Goal: Task Accomplishment & Management: Complete application form

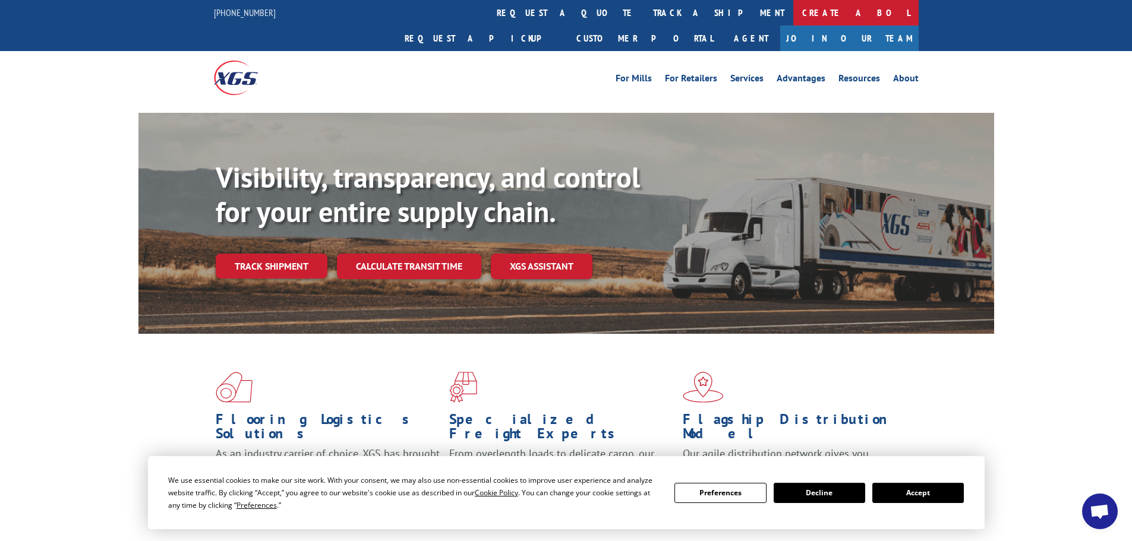
click at [793, 15] on link "Create a BOL" at bounding box center [855, 13] width 125 height 26
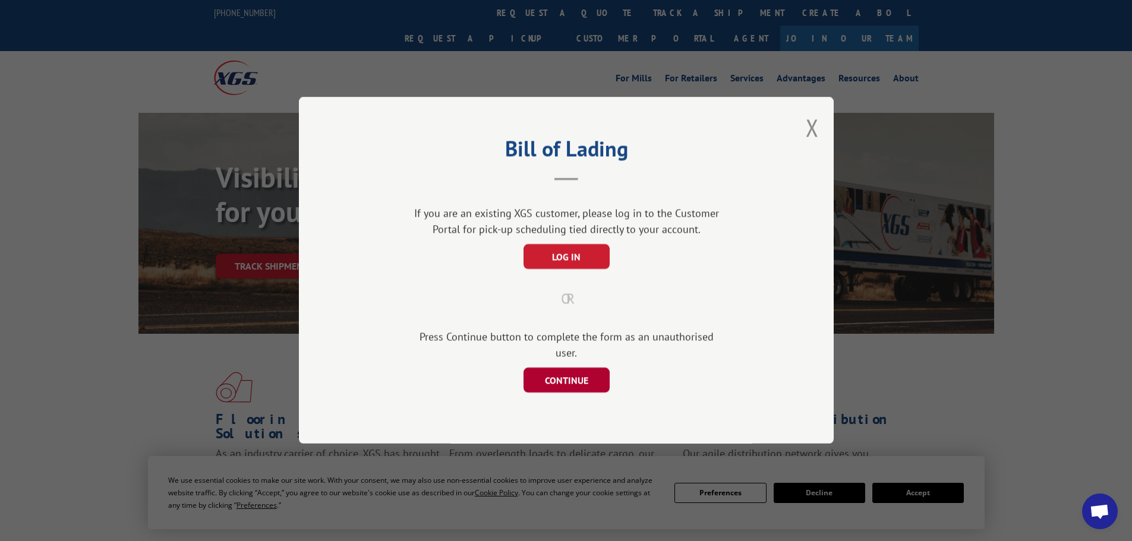
click at [553, 371] on button "CONTINUE" at bounding box center [566, 380] width 86 height 25
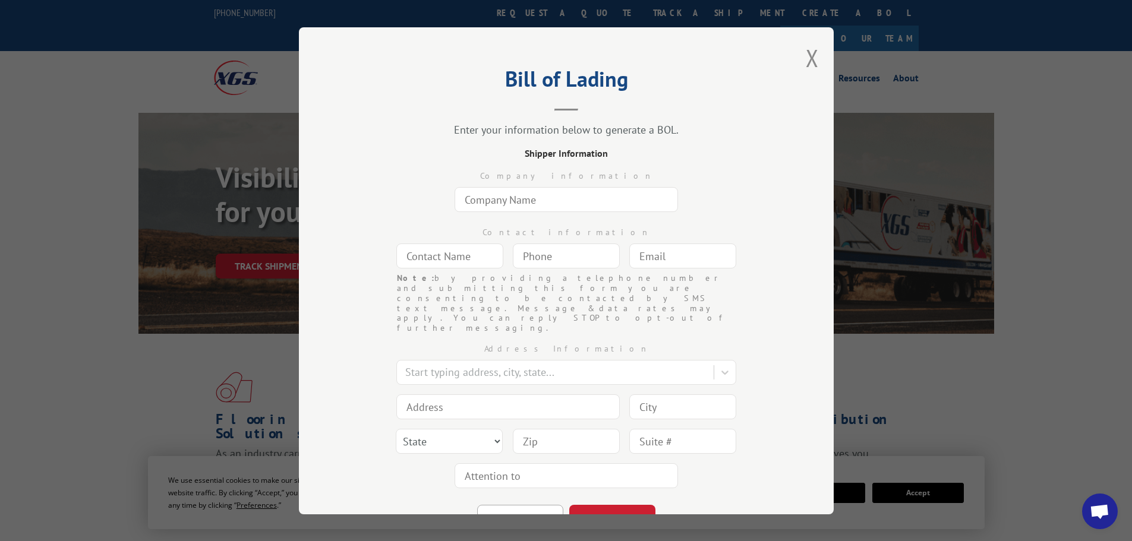
click at [497, 196] on input "text" at bounding box center [566, 199] width 223 height 25
type input "Miliken"
type input "[PERSON_NAME]"
type input "[EMAIL_ADDRESS][DOMAIN_NAME]"
type input "Lagrange"
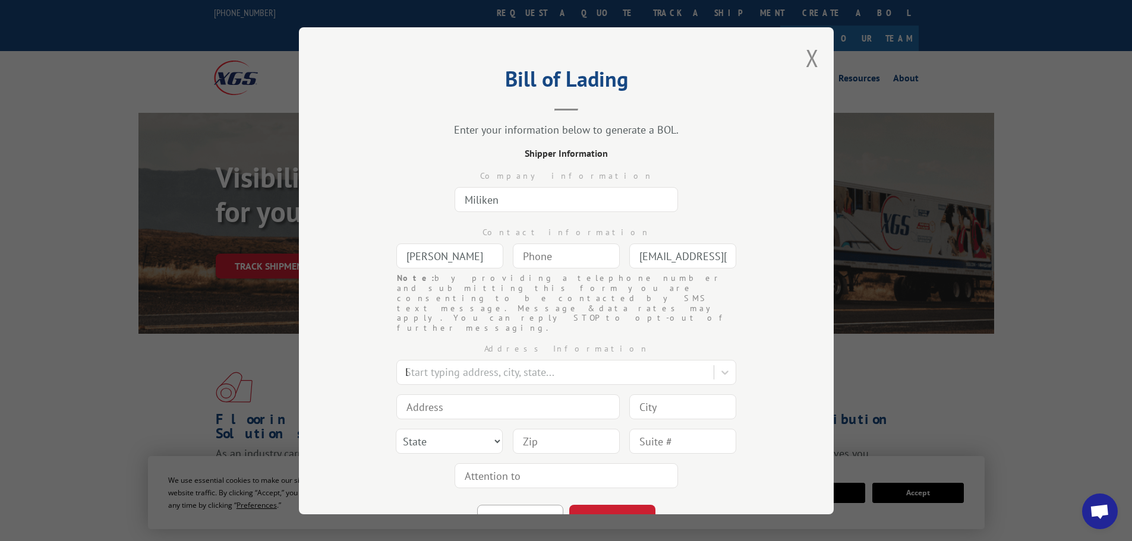
type input "300 [PERSON_NAME] Industrial Dr W"
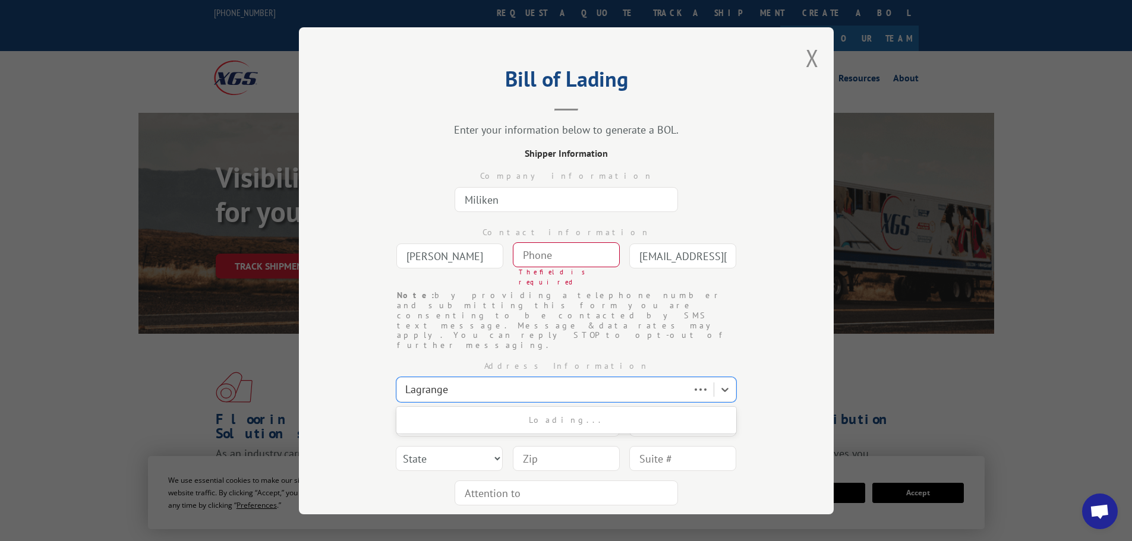
type input "Lagrange"
select select "GA"
type input "30240"
type input "(___) ___-____"
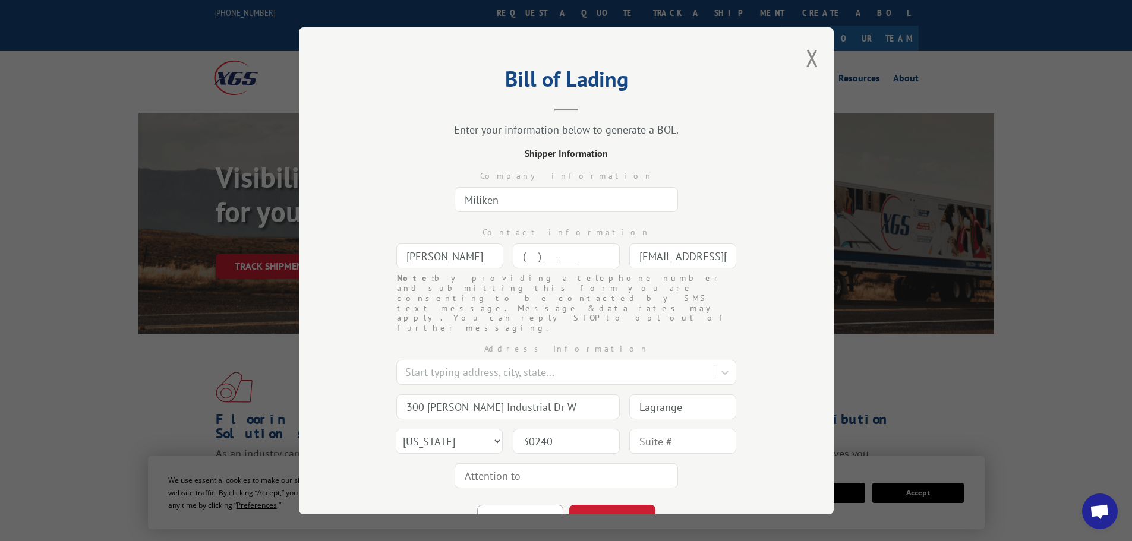
click at [530, 259] on input "(___) ___-____" at bounding box center [566, 256] width 107 height 25
type input "[PHONE_NUMBER]"
click at [510, 463] on input "text" at bounding box center [566, 475] width 223 height 25
type input "[PERSON_NAME]"
click at [617, 505] on button "CONTINUE" at bounding box center [612, 518] width 86 height 26
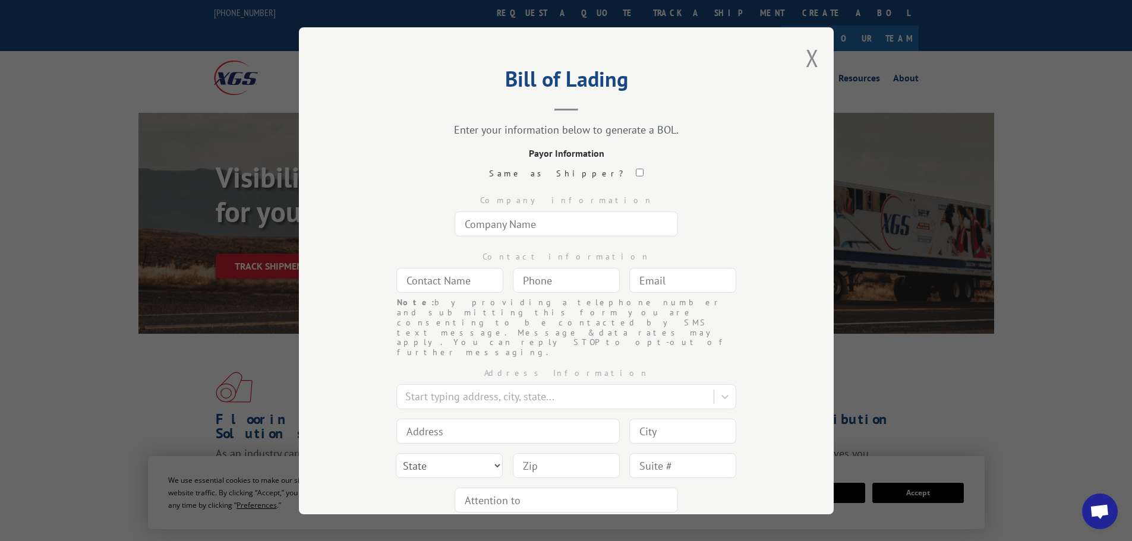
click at [524, 228] on input "text" at bounding box center [566, 224] width 223 height 25
type input "[PERSON_NAME] School Supply"
type input "[PERSON_NAME]"
type input "[EMAIL_ADDRESS][PERSON_NAME][DOMAIN_NAME]"
type input "Pennsauken"
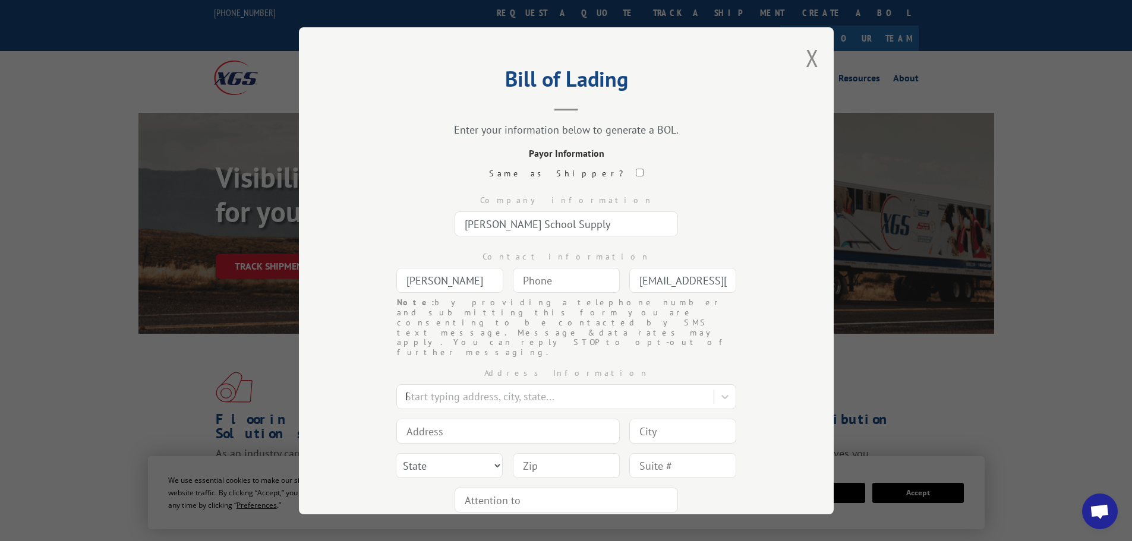
type input "[STREET_ADDRESS]"
type input "Pennsauken"
select select "NJ"
type input "08110"
type input "(___) ___-____"
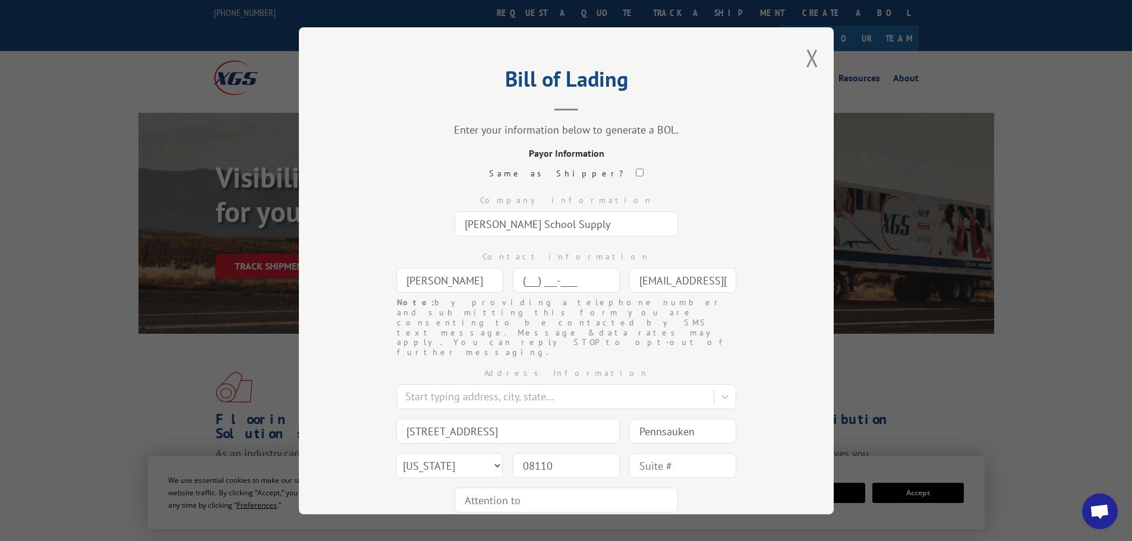
click at [544, 290] on input "(___) ___-____" at bounding box center [566, 280] width 107 height 25
type input "[PHONE_NUMBER]"
click at [470, 487] on input "text" at bounding box center [566, 499] width 223 height 25
type input "[PERSON_NAME]"
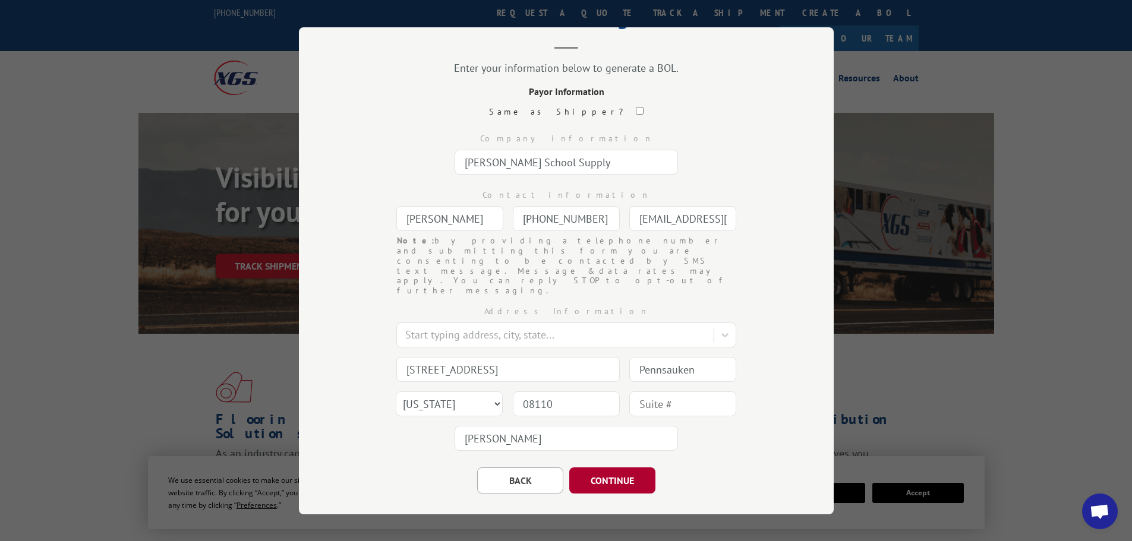
scroll to position [62, 0]
click at [589, 466] on button "CONTINUE" at bounding box center [612, 479] width 86 height 26
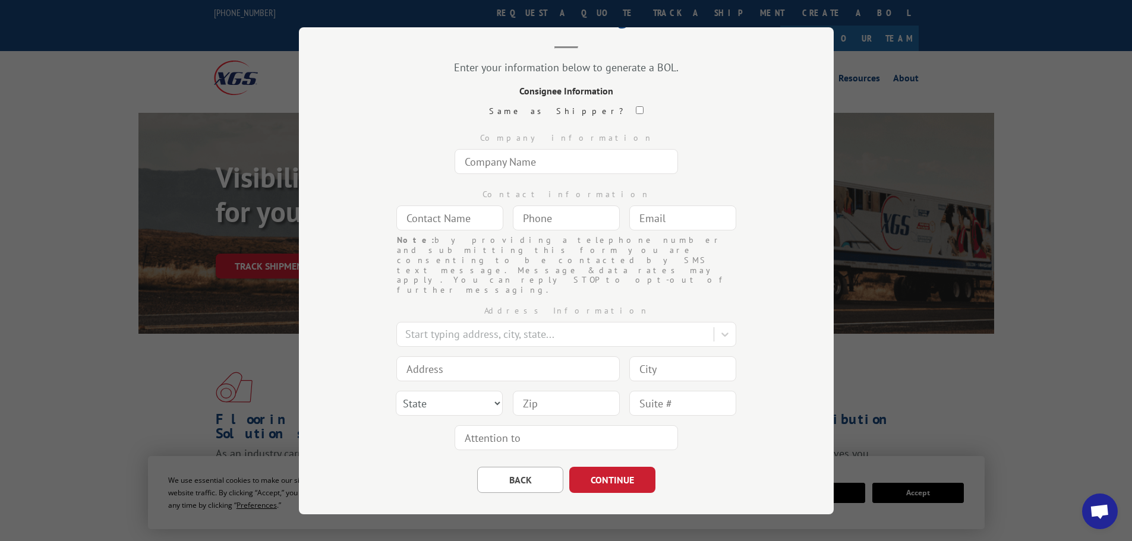
click at [480, 169] on input "text" at bounding box center [566, 161] width 223 height 25
type input "[PERSON_NAME] School Supply"
type input "[PERSON_NAME]"
type input "[EMAIL_ADDRESS][PERSON_NAME][DOMAIN_NAME]"
type input "Pennsauken"
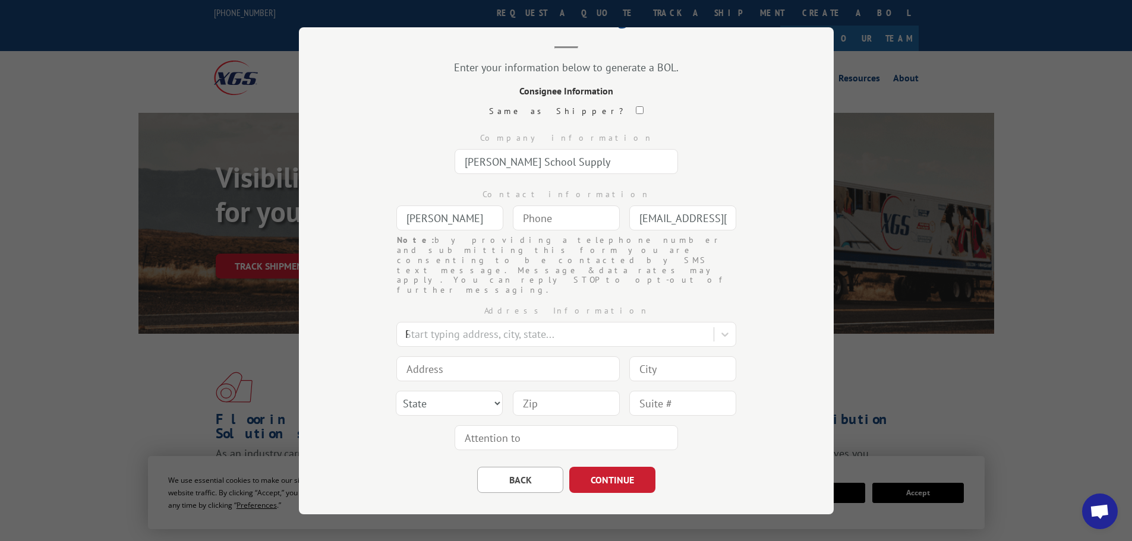
type input "[STREET_ADDRESS]"
type input "Pennsauken"
select select "NJ"
type input "08110"
type input "(___) ___-____"
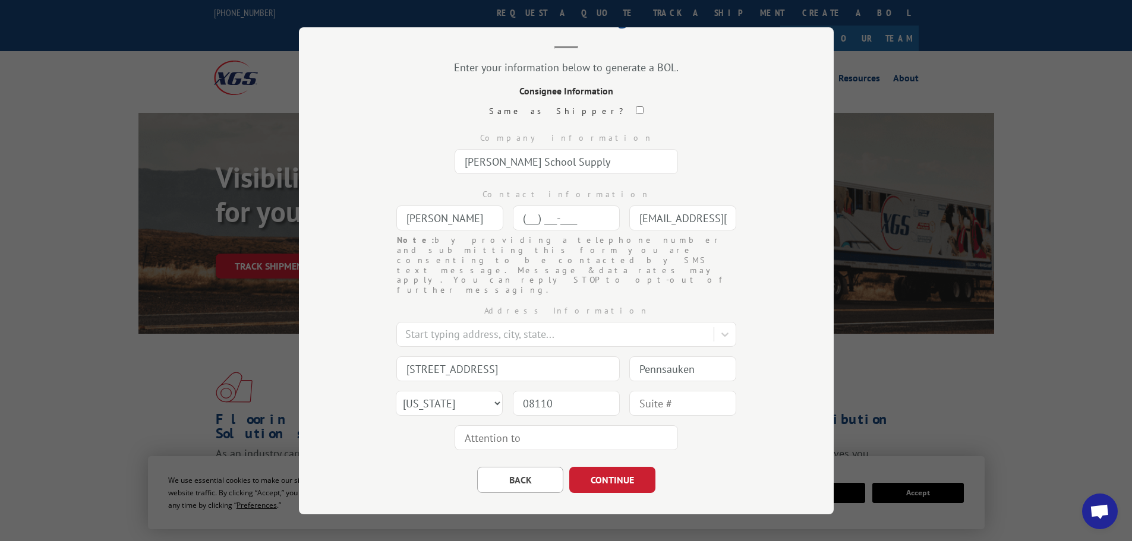
click at [535, 231] on input "(___) ___-____" at bounding box center [566, 218] width 107 height 25
type input "[PHONE_NUMBER]"
click at [475, 425] on input "text" at bounding box center [566, 437] width 223 height 25
type input "[PERSON_NAME]"
click at [609, 466] on button "CONTINUE" at bounding box center [612, 479] width 86 height 26
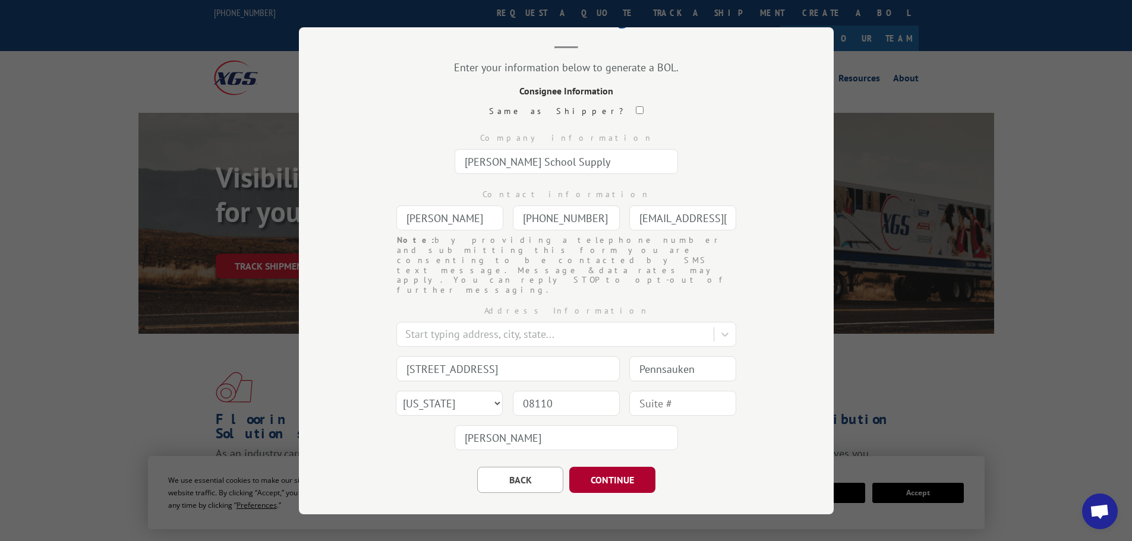
scroll to position [0, 0]
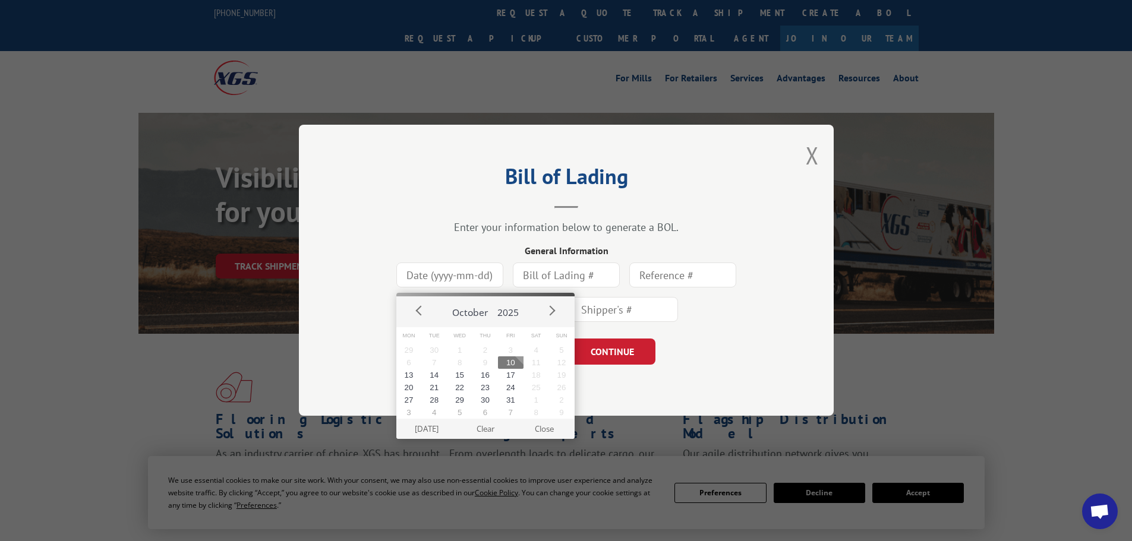
click at [417, 279] on input at bounding box center [449, 275] width 107 height 25
click at [412, 377] on button "13" at bounding box center [409, 375] width 26 height 12
type input "[DATE]"
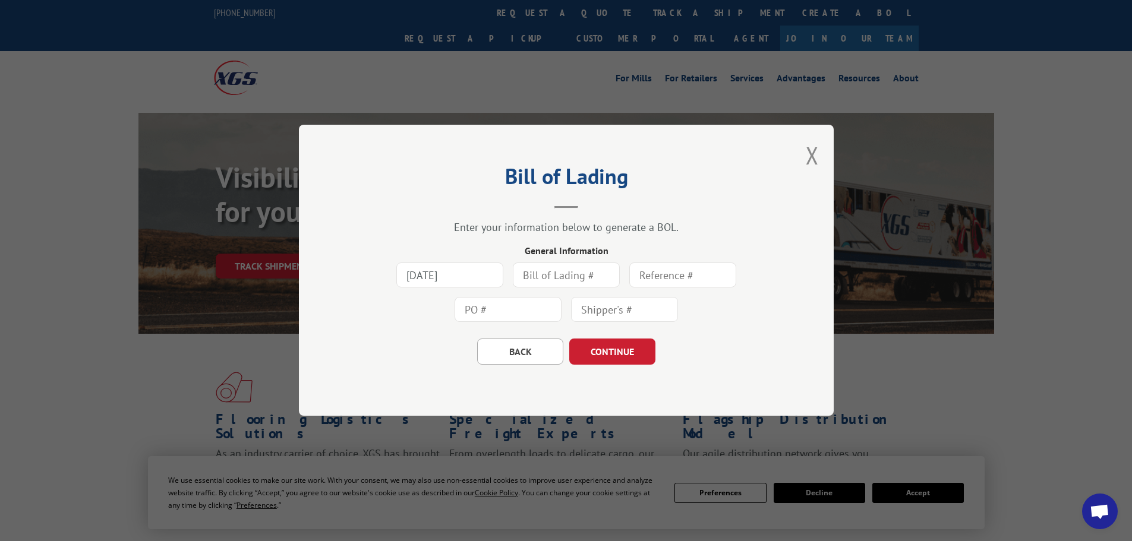
click at [540, 276] on input "text" at bounding box center [566, 275] width 107 height 25
type input "0405583"
click at [520, 310] on input "text" at bounding box center [508, 310] width 107 height 25
type input "0405583"
click at [603, 348] on button "CONTINUE" at bounding box center [612, 352] width 86 height 26
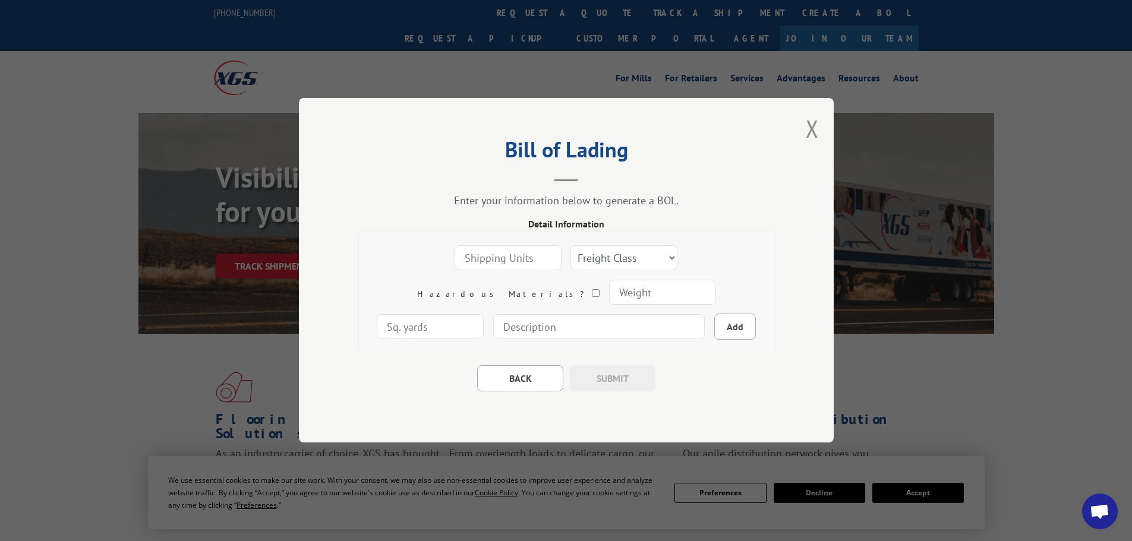
click at [467, 255] on input "number" at bounding box center [508, 258] width 107 height 25
type input "24"
click at [570, 247] on select "Freight Class 50 55 60 65 70 77 85 92 100 110 125 150 175 200 250 300 400 500 C…" at bounding box center [623, 258] width 107 height 25
select select "125"
click at [570, 246] on select "Freight Class 50 55 60 65 70 77 85 92 100 110 125 150 175 200 250 300 400 500 C…" at bounding box center [623, 258] width 107 height 25
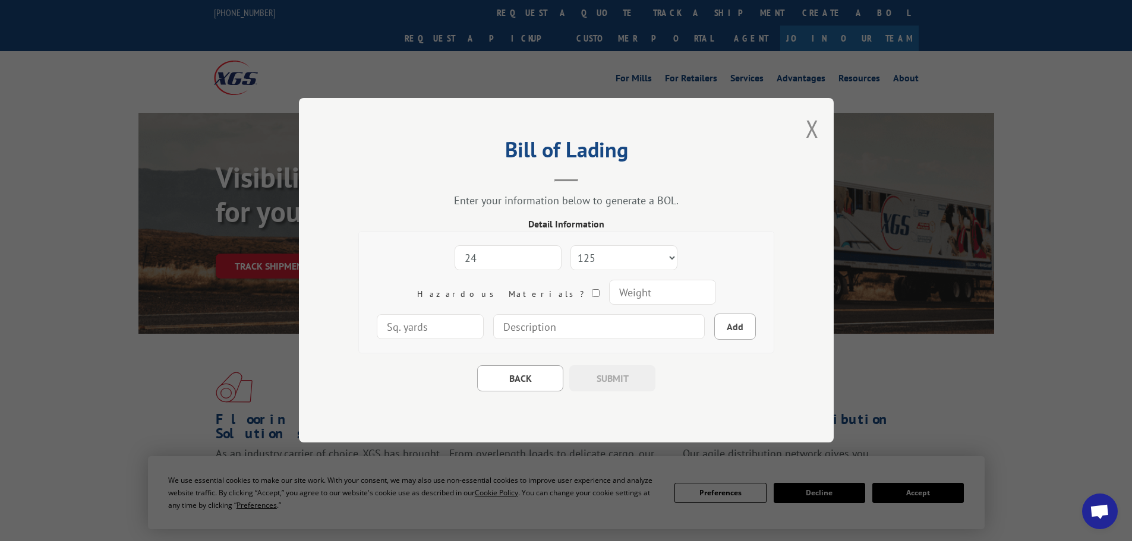
click at [609, 288] on input "number" at bounding box center [662, 292] width 107 height 25
type input "384"
click at [484, 315] on input "number" at bounding box center [430, 327] width 107 height 25
type input "120"
click at [493, 321] on input at bounding box center [599, 327] width 212 height 25
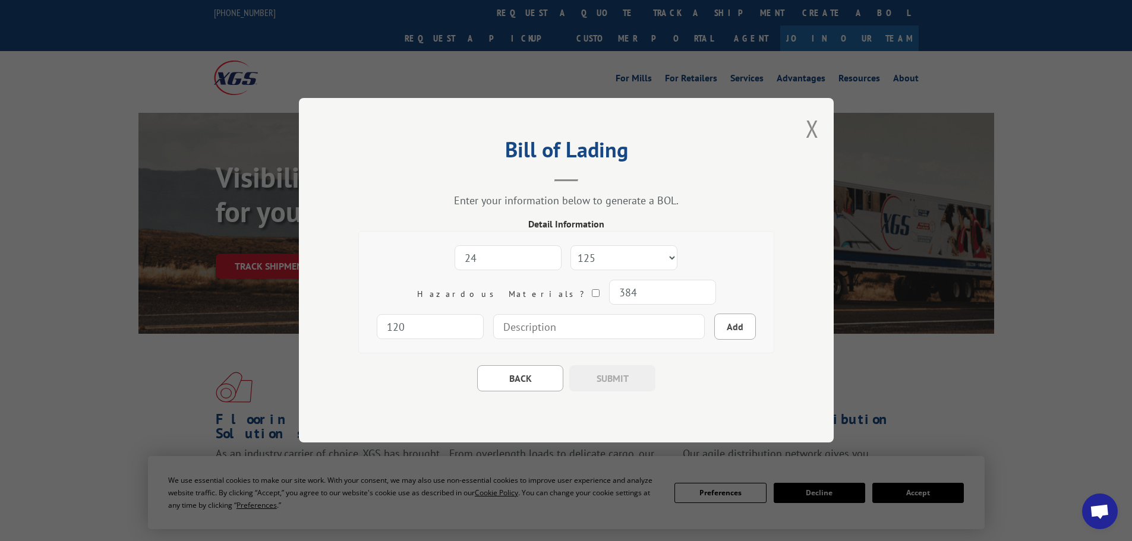
type input "carpets"
click at [714, 327] on button "Add" at bounding box center [735, 327] width 42 height 26
select select
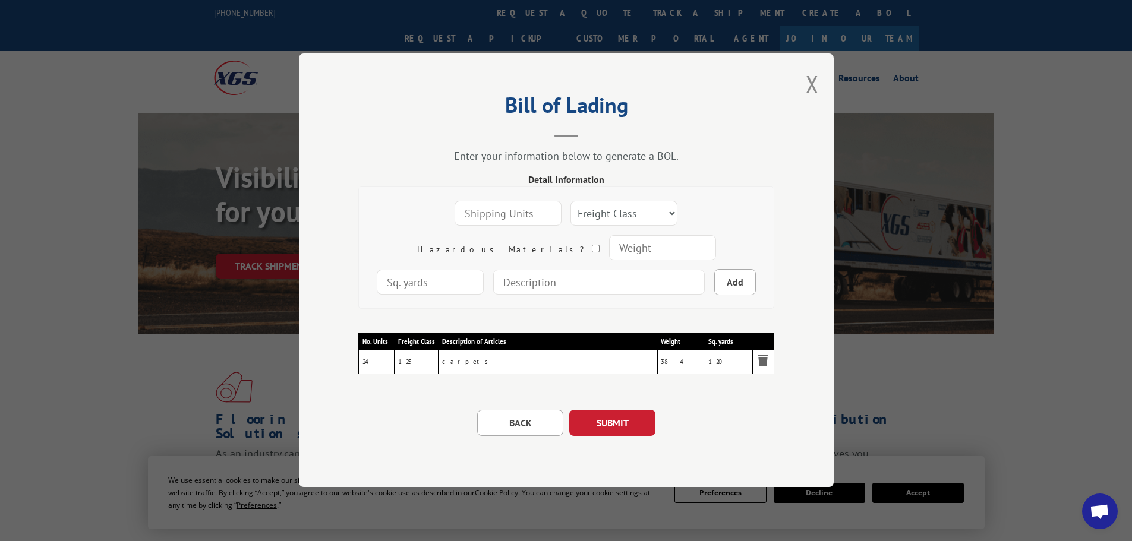
drag, startPoint x: 437, startPoint y: 217, endPoint x: 419, endPoint y: 226, distance: 20.5
click at [455, 217] on input "number" at bounding box center [508, 213] width 107 height 25
type input "12"
click at [613, 207] on select "Freight Class 50 55 60 65 70 77 85 92 100 110 125 150 175 200 250 300 400 500 C…" at bounding box center [623, 213] width 107 height 25
select select "125"
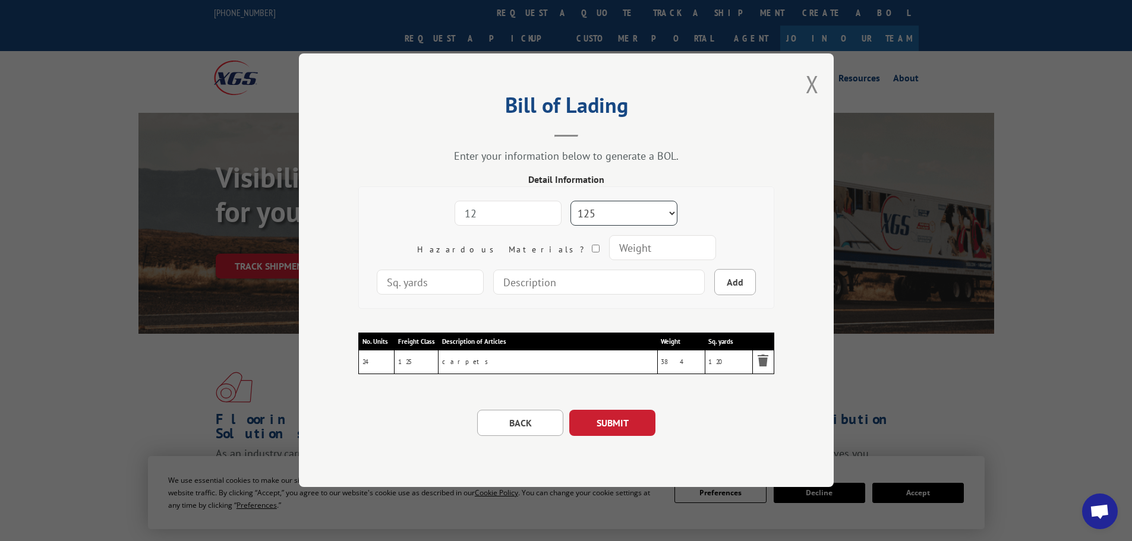
click at [570, 201] on select "Freight Class 50 55 60 65 70 77 85 92 100 110 125 150 175 200 250 300 400 500 C…" at bounding box center [623, 213] width 107 height 25
click at [609, 250] on input "number" at bounding box center [662, 247] width 107 height 25
type input "108"
click at [484, 270] on input "number" at bounding box center [430, 282] width 107 height 25
type input "60"
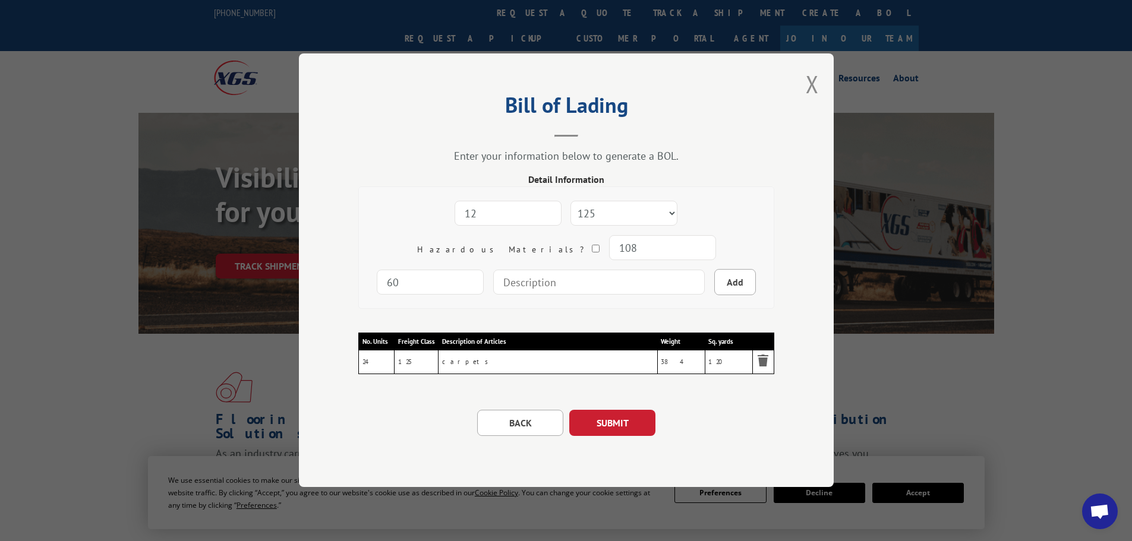
click at [493, 289] on input at bounding box center [599, 282] width 212 height 25
type input "carpets"
click at [714, 286] on button "Add" at bounding box center [735, 282] width 42 height 26
select select
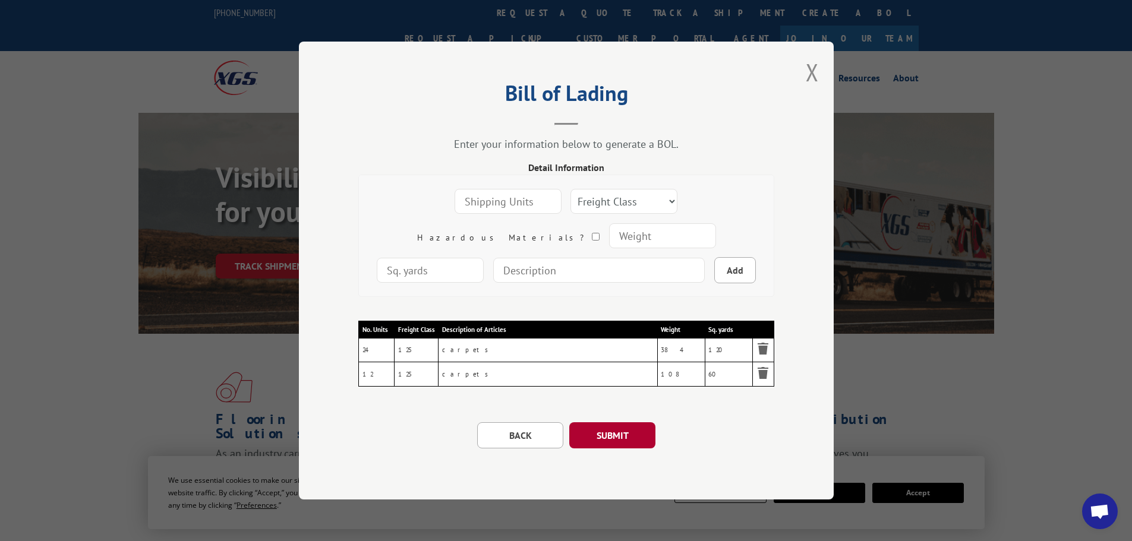
click at [608, 430] on button "SUBMIT" at bounding box center [612, 436] width 86 height 26
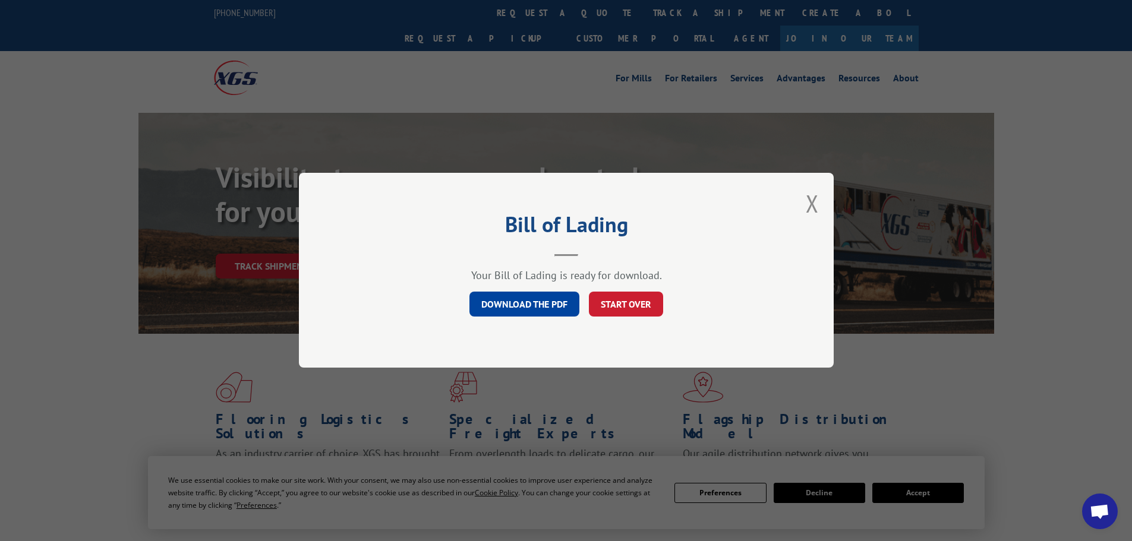
click at [547, 303] on link "DOWNLOAD THE PDF" at bounding box center [524, 304] width 110 height 25
click at [809, 203] on button "Close modal" at bounding box center [812, 203] width 13 height 31
